Goal: Check status: Check status

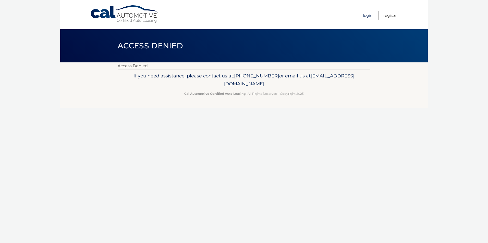
click at [365, 15] on link "Login" at bounding box center [367, 15] width 9 height 8
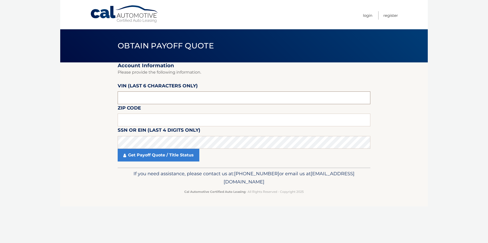
click at [131, 97] on input "text" at bounding box center [244, 98] width 252 height 13
paste input "023146"
type input "023146"
click at [126, 118] on input "text" at bounding box center [244, 120] width 252 height 13
type input "11968"
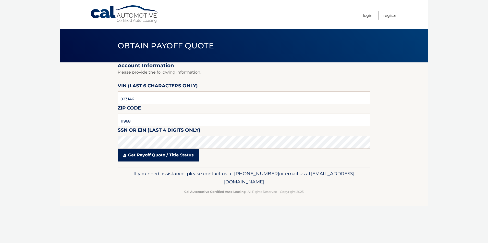
click at [146, 156] on link "Get Payoff Quote / Title Status" at bounding box center [159, 155] width 82 height 13
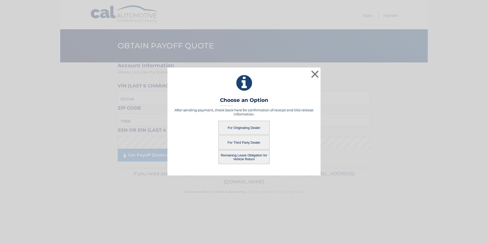
click at [239, 123] on button "For Originating Dealer" at bounding box center [243, 128] width 51 height 14
click at [239, 129] on button "For Originating Dealer" at bounding box center [243, 128] width 51 height 14
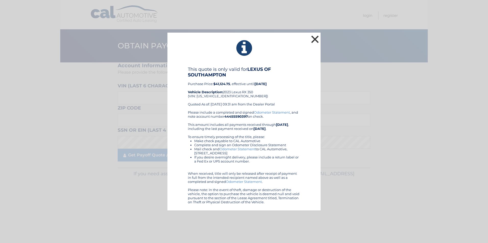
click at [314, 39] on button "×" at bounding box center [315, 39] width 10 height 10
